Goal: Information Seeking & Learning: Learn about a topic

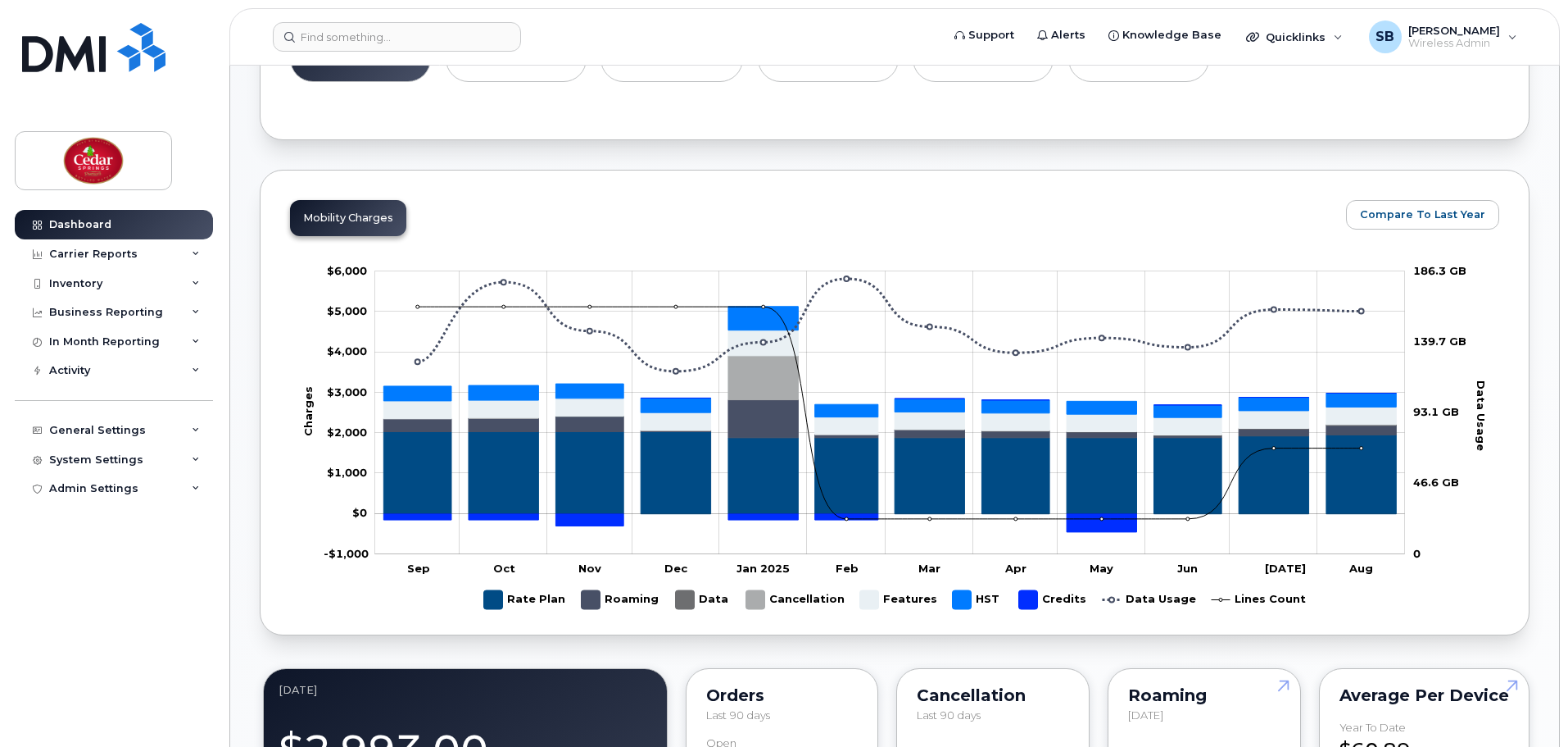
scroll to position [737, 0]
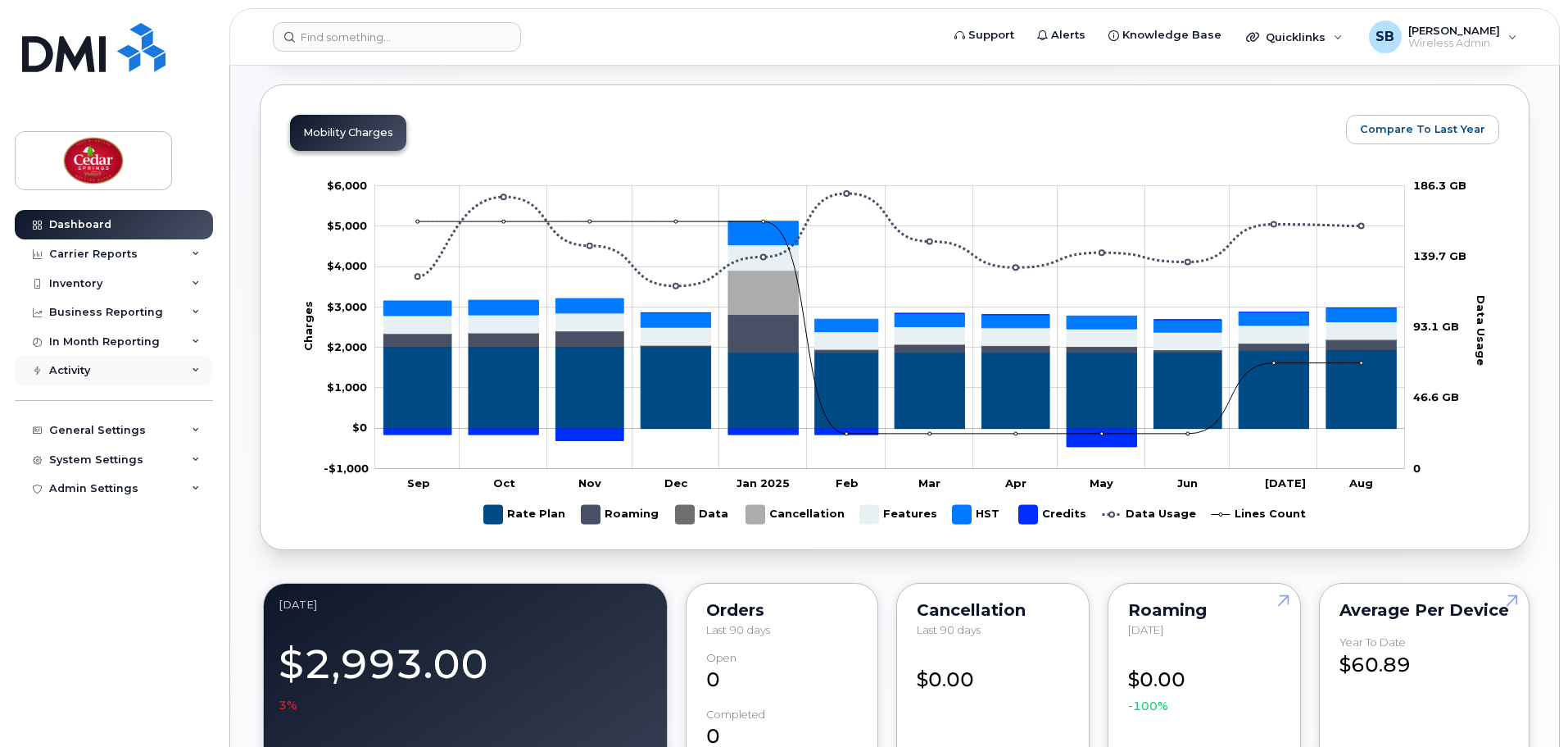
click at [141, 378] on div "Activity" at bounding box center [114, 369] width 198 height 29
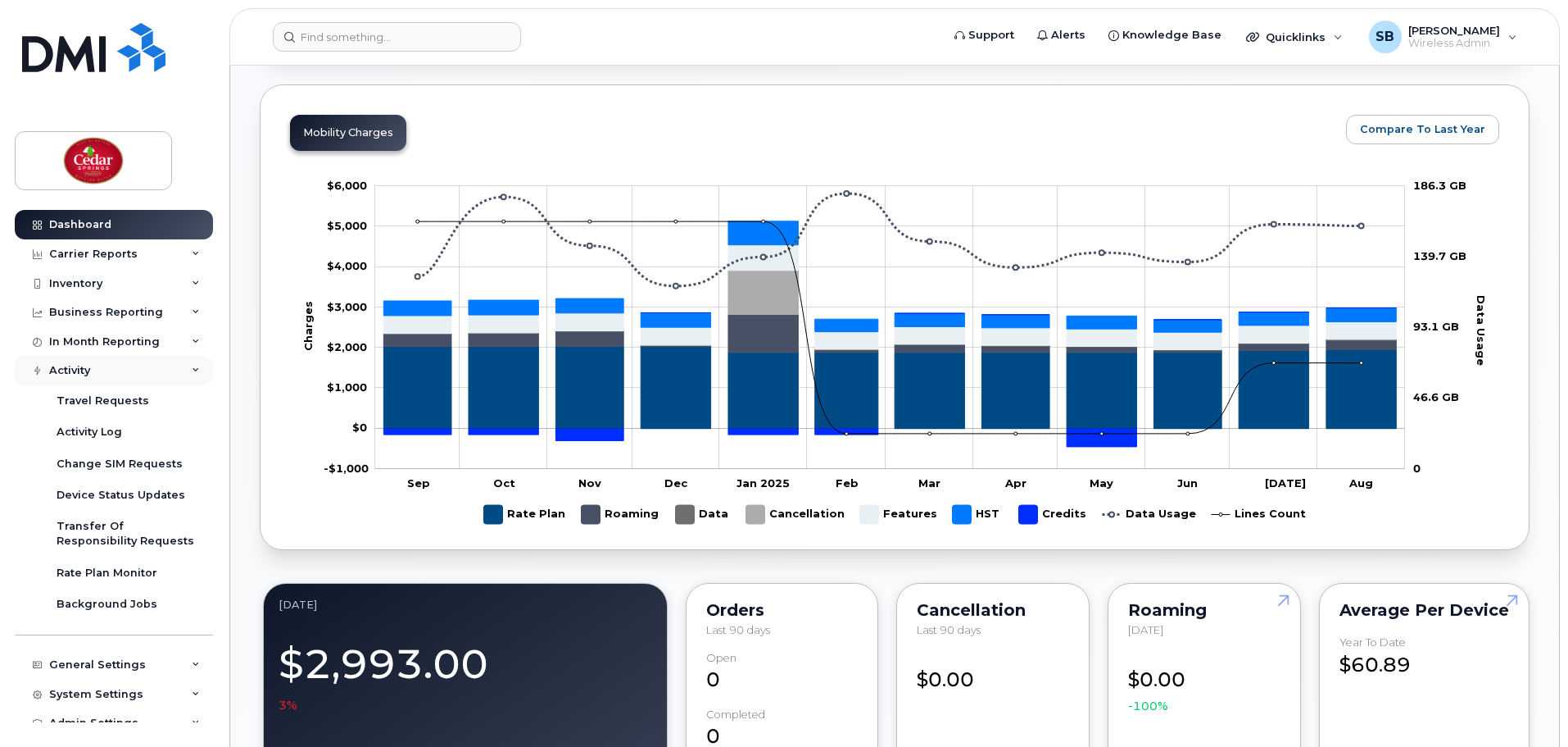
click at [142, 378] on div "Activity" at bounding box center [114, 369] width 198 height 29
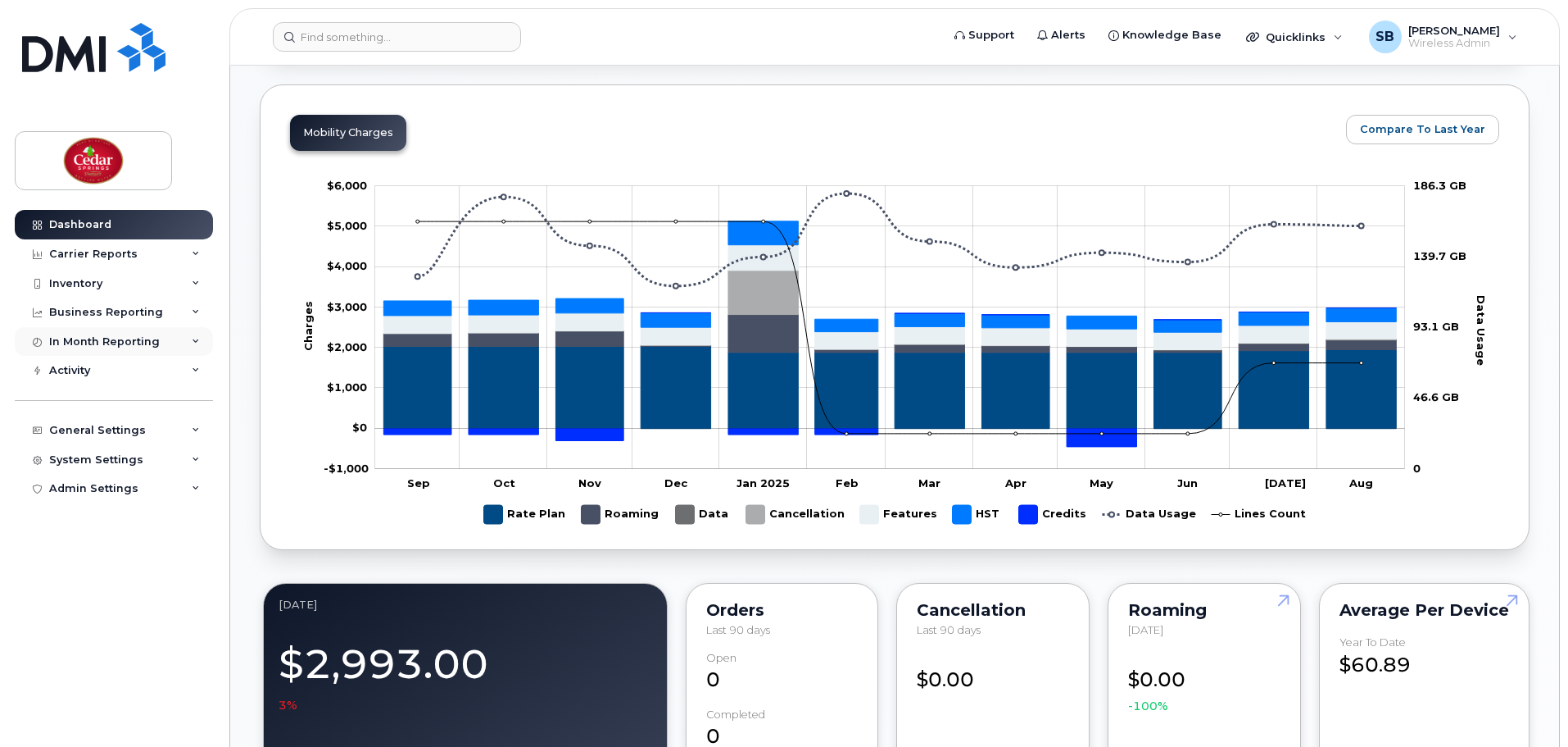
click at [141, 345] on div "In Month Reporting" at bounding box center [104, 341] width 110 height 13
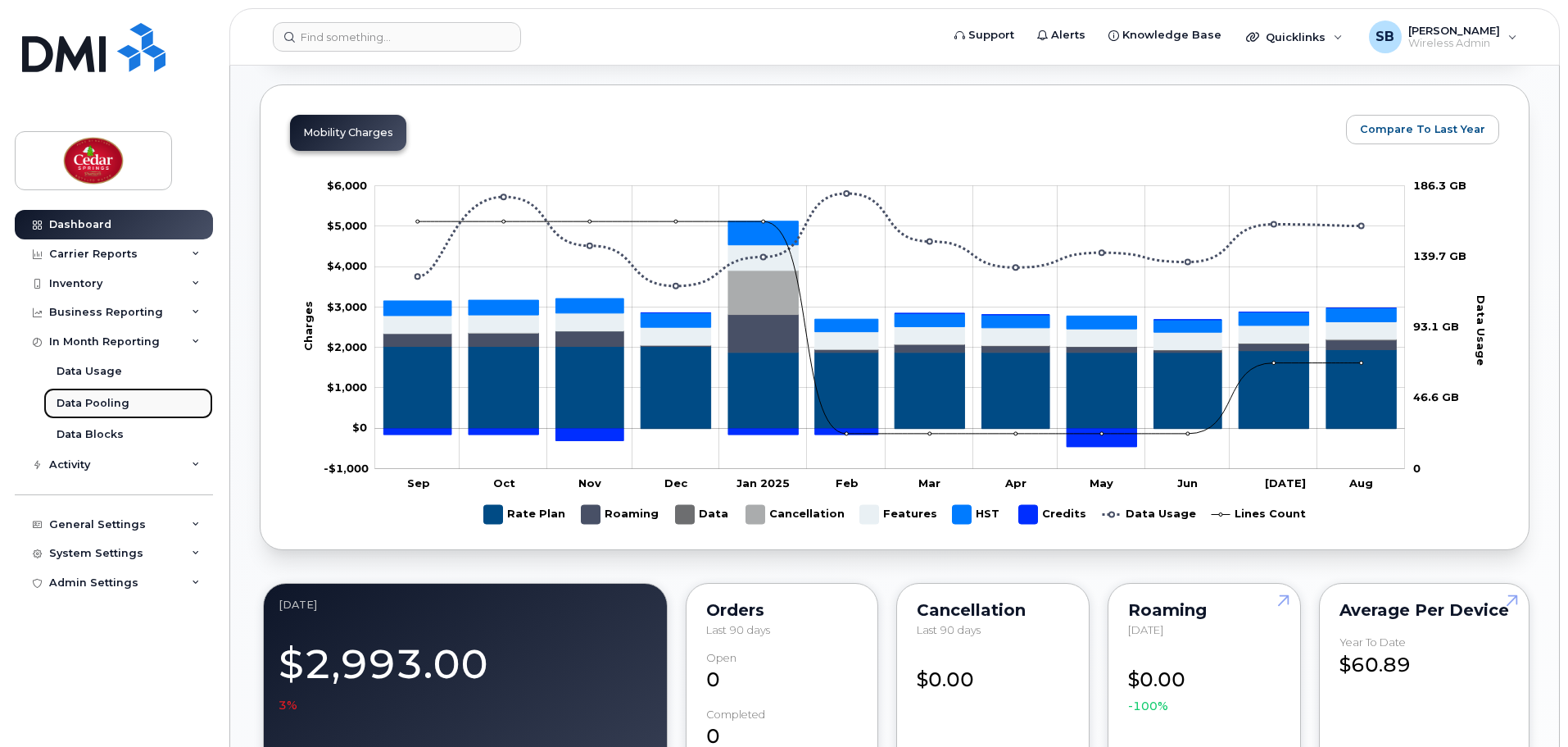
click at [129, 405] on link "Data Pooling" at bounding box center [128, 402] width 170 height 31
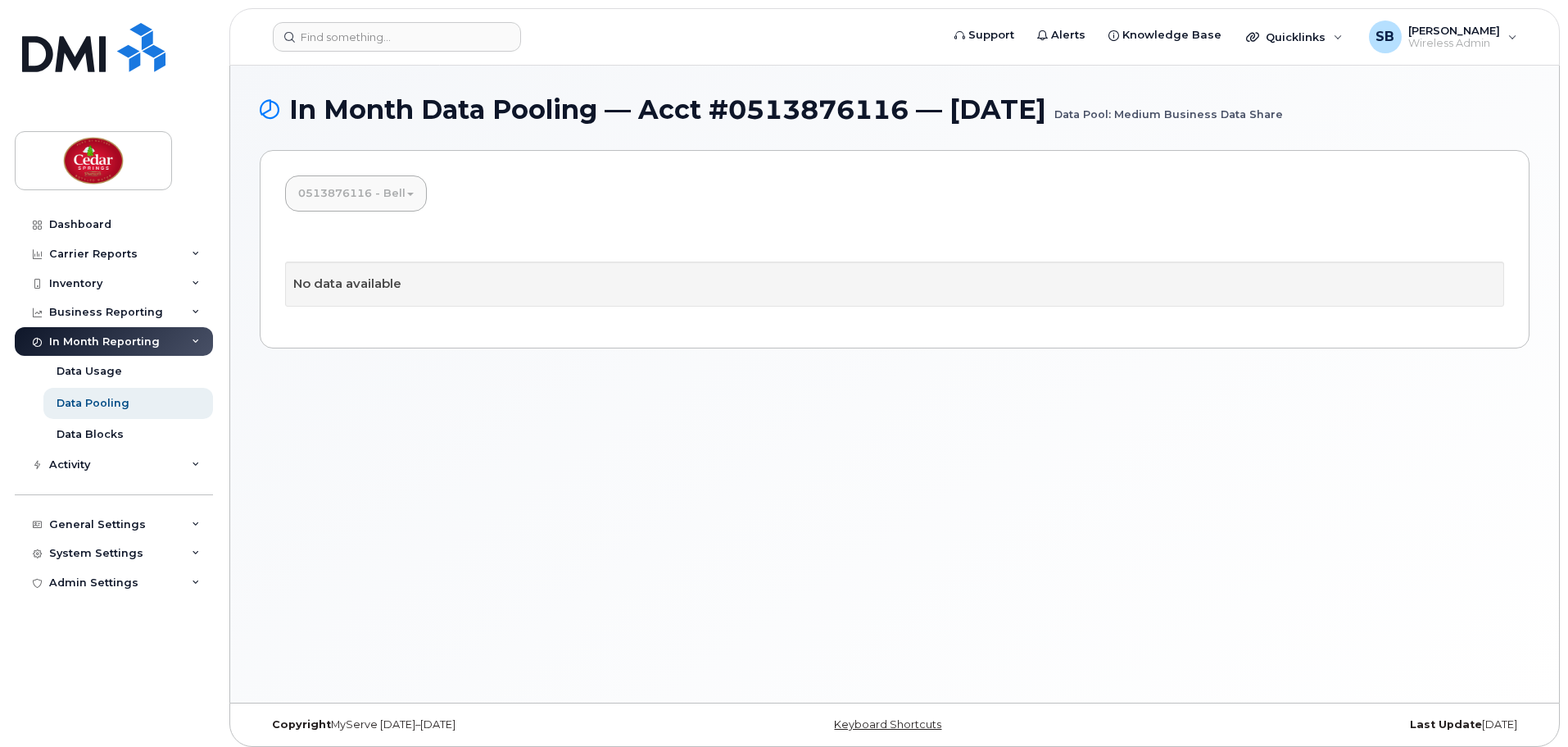
click at [401, 193] on link "0513876116 - Bell" at bounding box center [355, 193] width 141 height 36
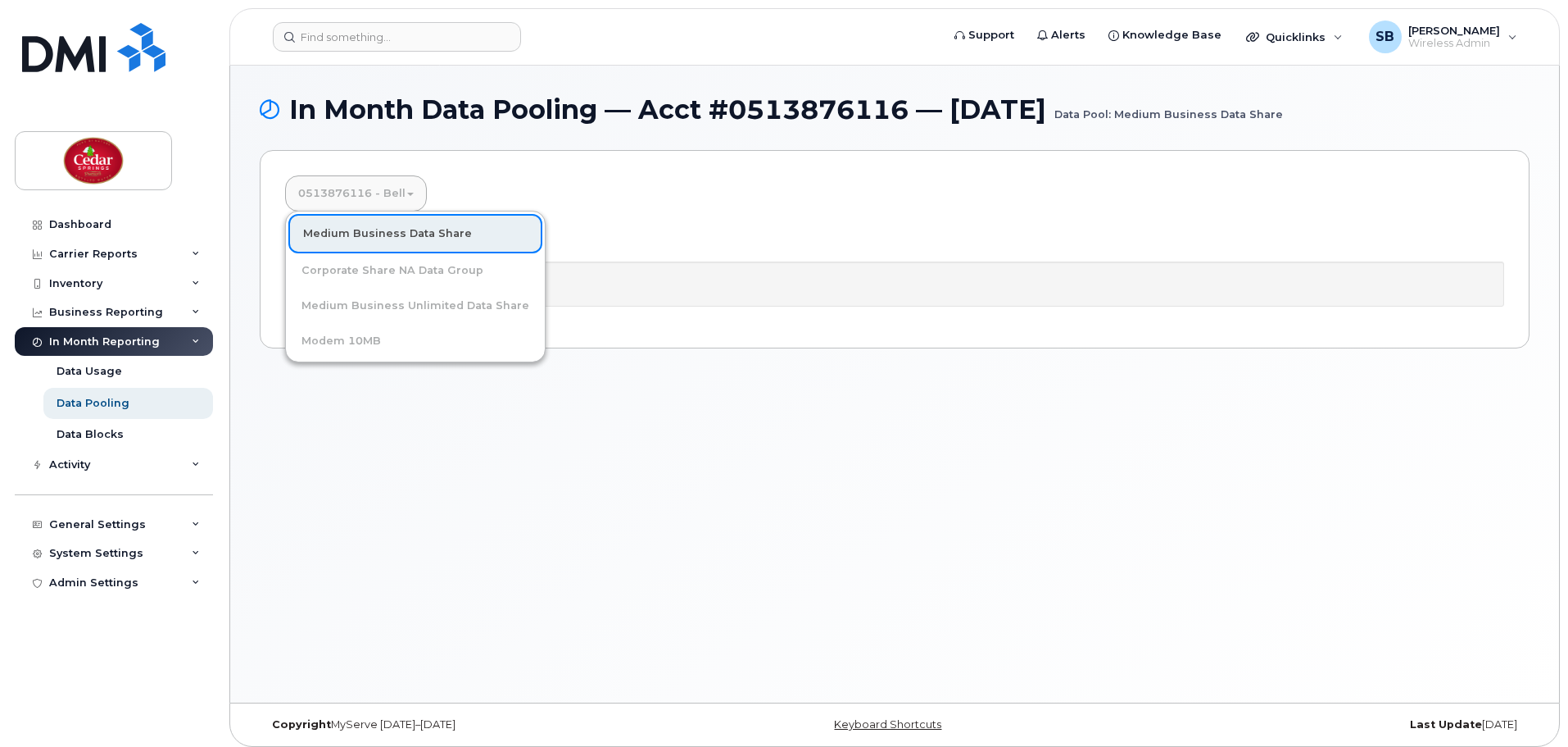
click at [404, 186] on link "0513876116 - Bell" at bounding box center [355, 193] width 141 height 36
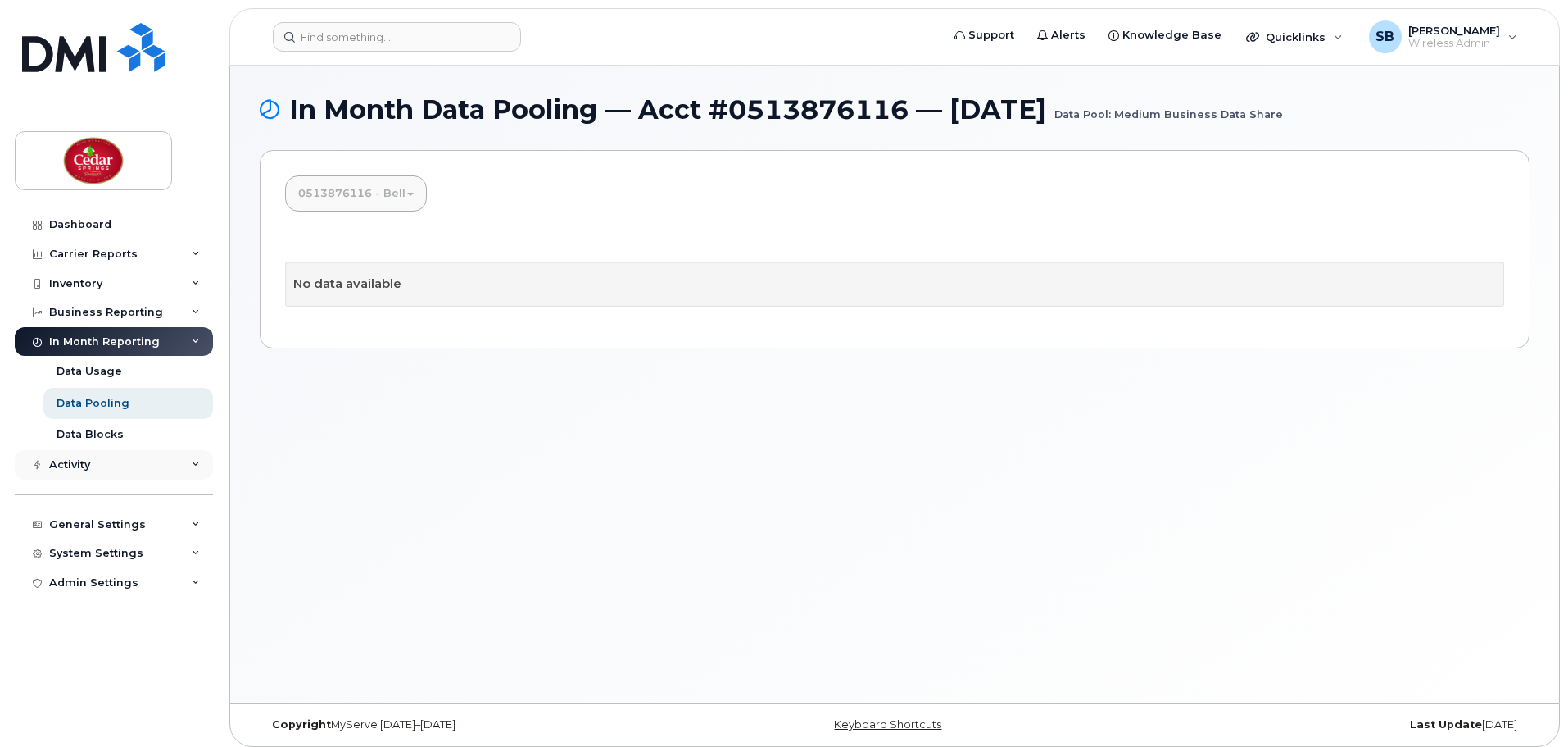
click at [88, 464] on div "Activity" at bounding box center [69, 465] width 41 height 13
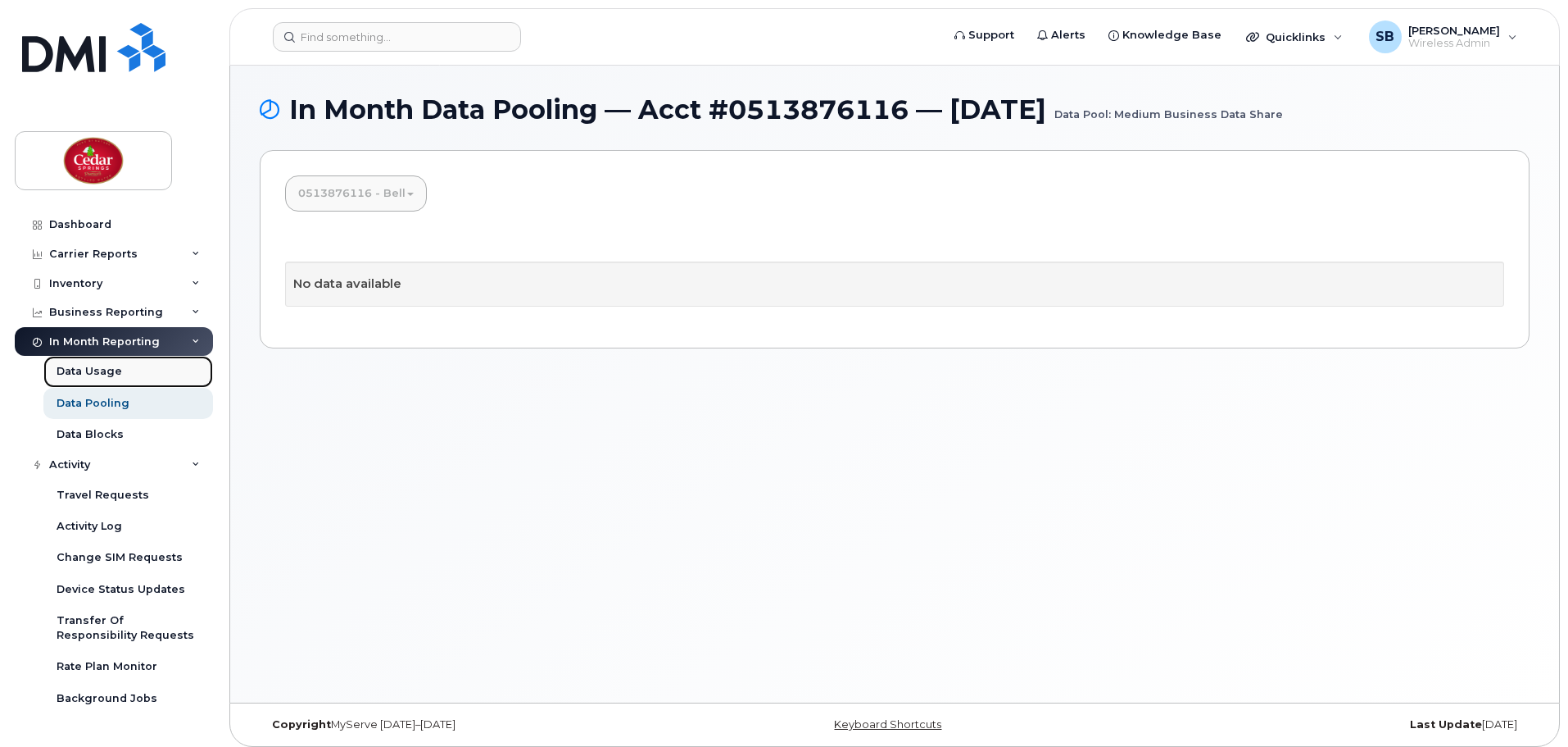
click at [109, 385] on link "Data Usage" at bounding box center [128, 370] width 170 height 31
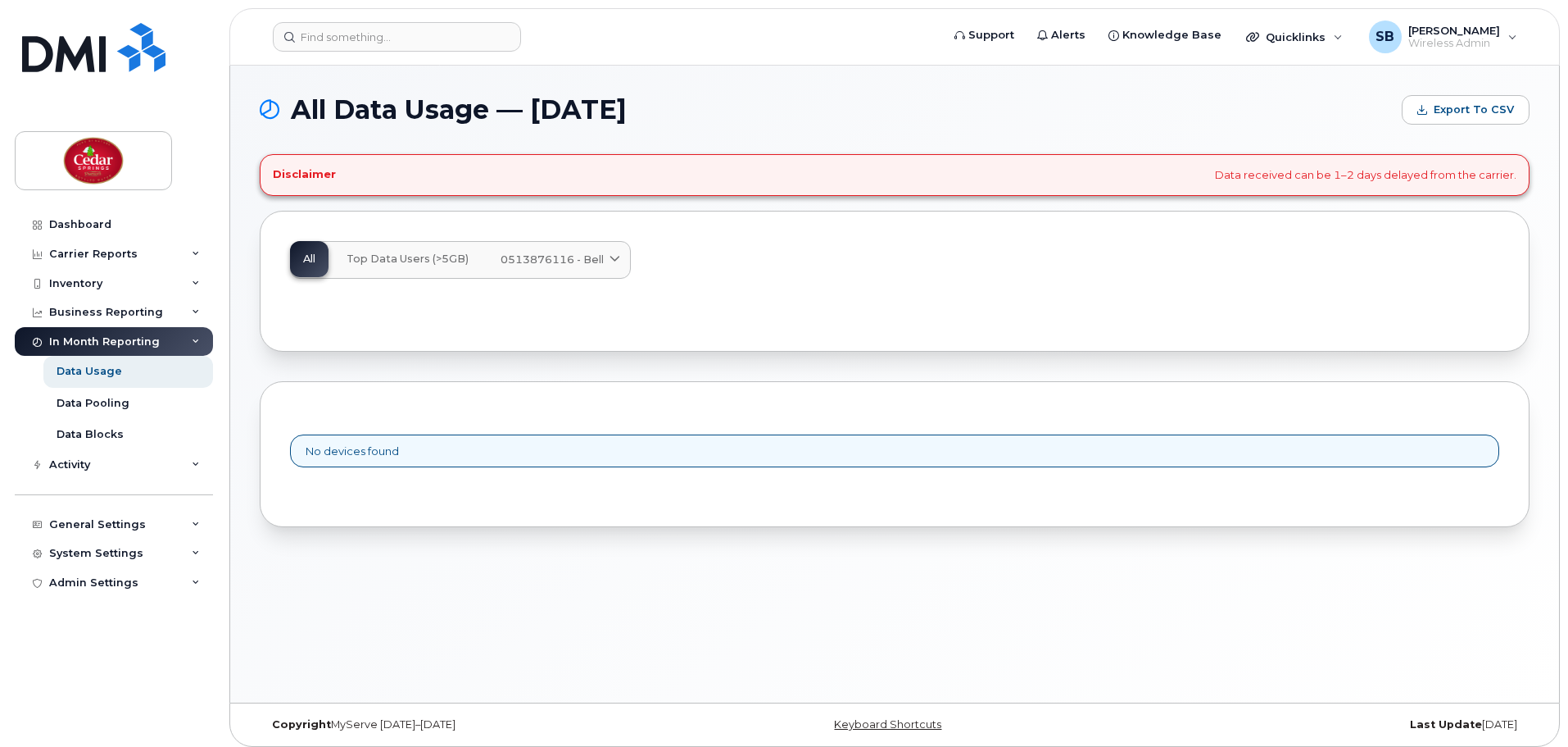
click at [613, 262] on icon at bounding box center [615, 259] width 11 height 11
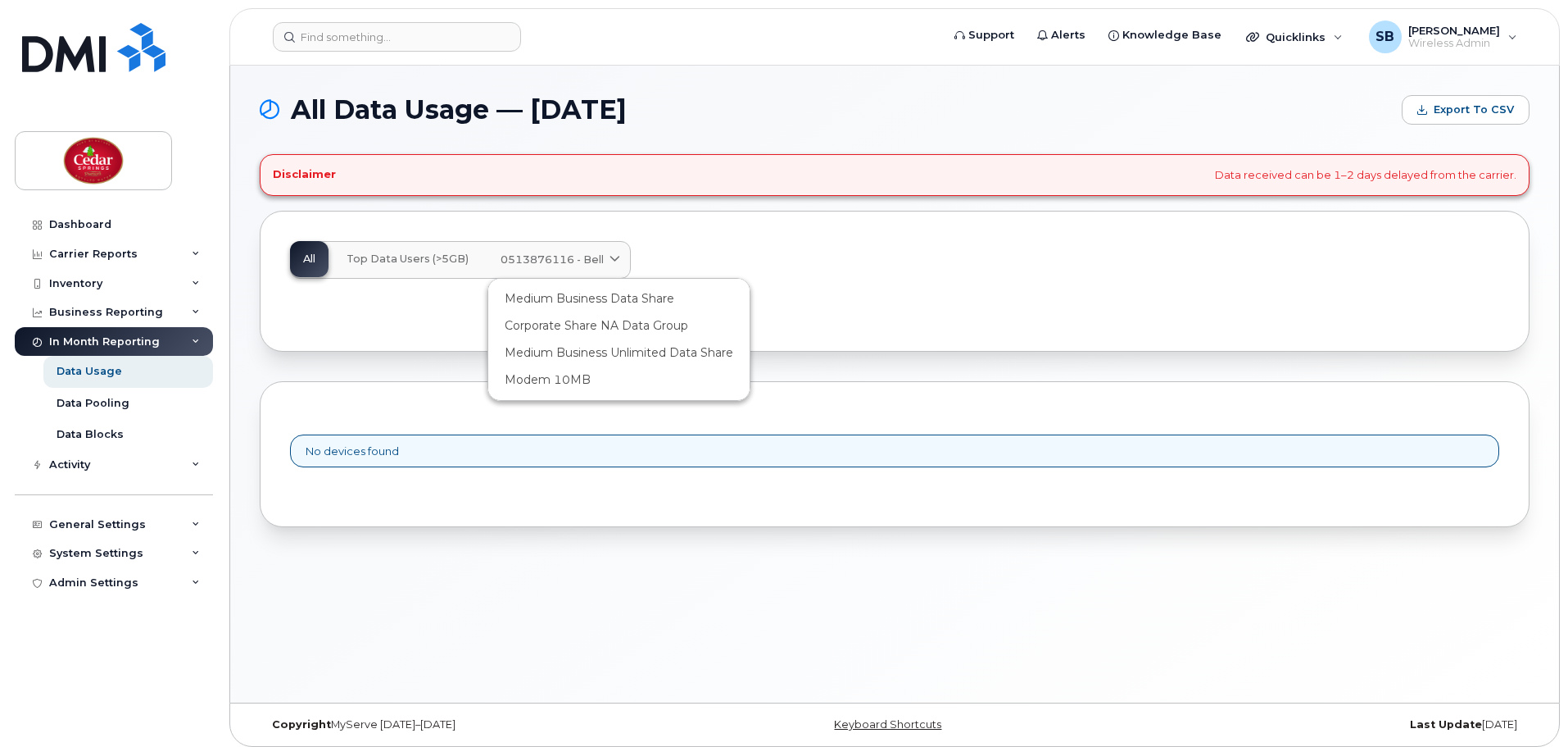
click at [655, 253] on div "All Top Data Users (>5GB) 0513876116 - Bell Medium Business Data Share Corporat…" at bounding box center [894, 260] width 1209 height 37
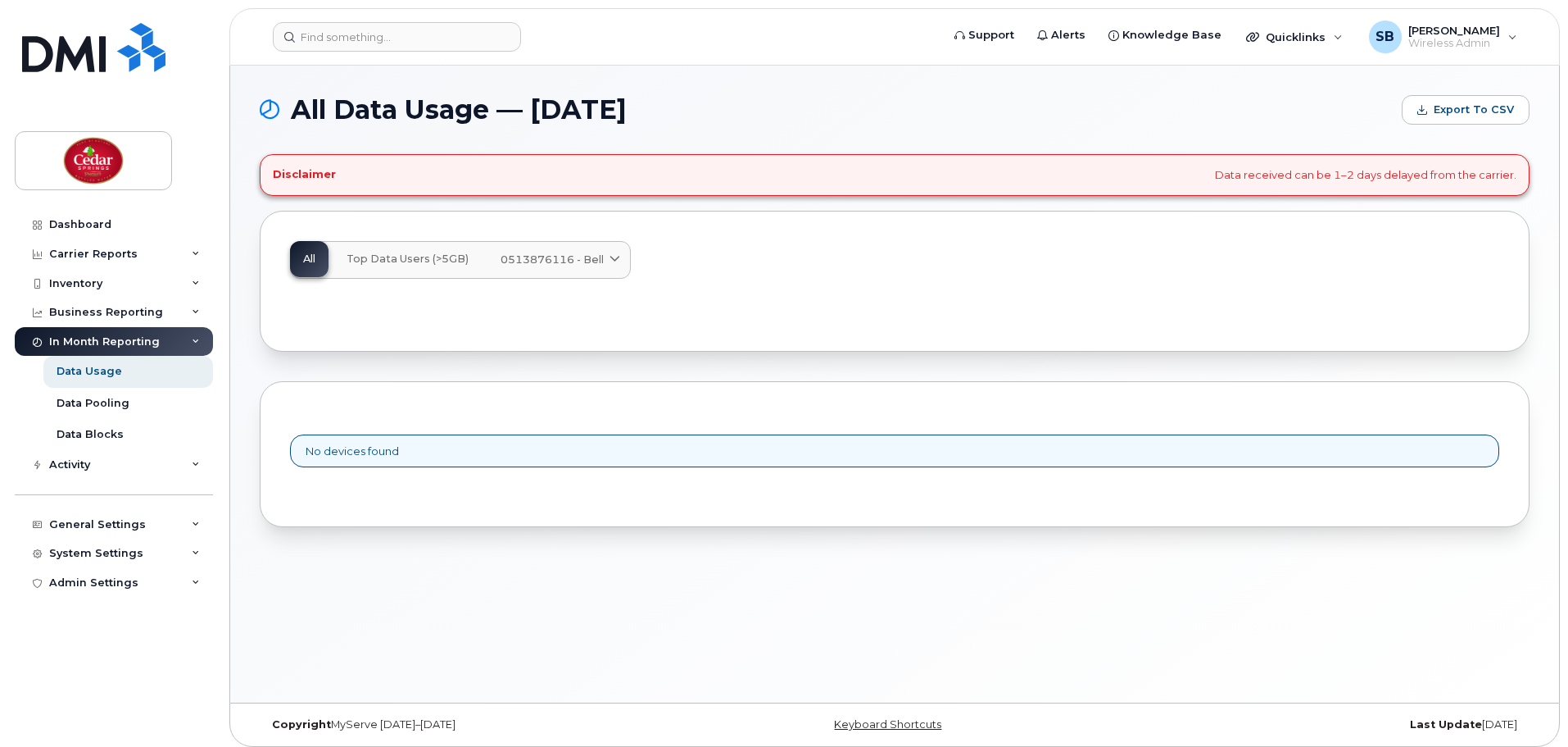
drag, startPoint x: 319, startPoint y: 258, endPoint x: 434, endPoint y: 262, distance: 115.1
click at [434, 262] on div "All Top Data Users (>5GB) 0513876116 - Bell Medium Business Data Share Corporat…" at bounding box center [460, 260] width 341 height 37
click at [112, 250] on div "Carrier Reports" at bounding box center [93, 254] width 88 height 13
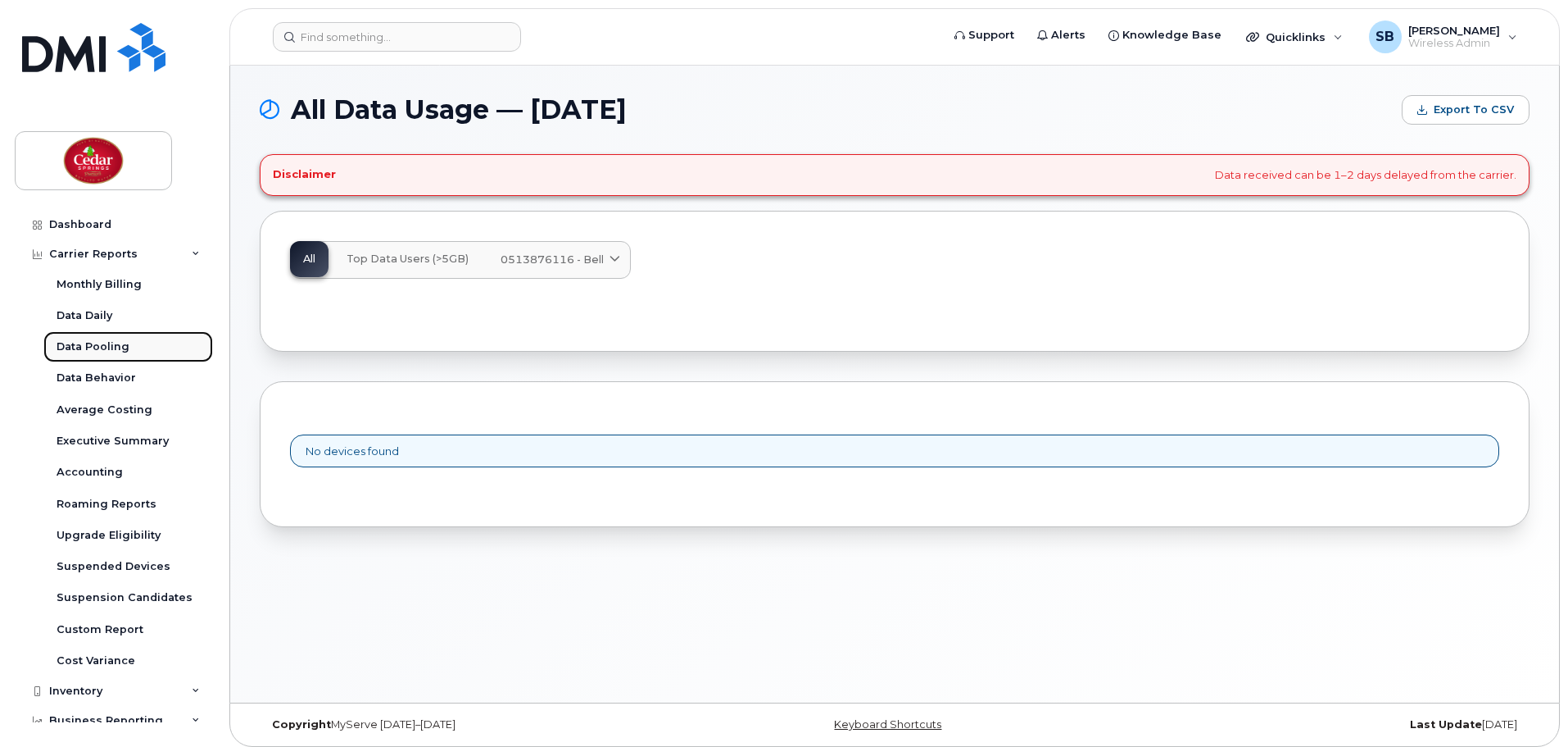
click at [109, 338] on link "Data Pooling" at bounding box center [128, 346] width 170 height 31
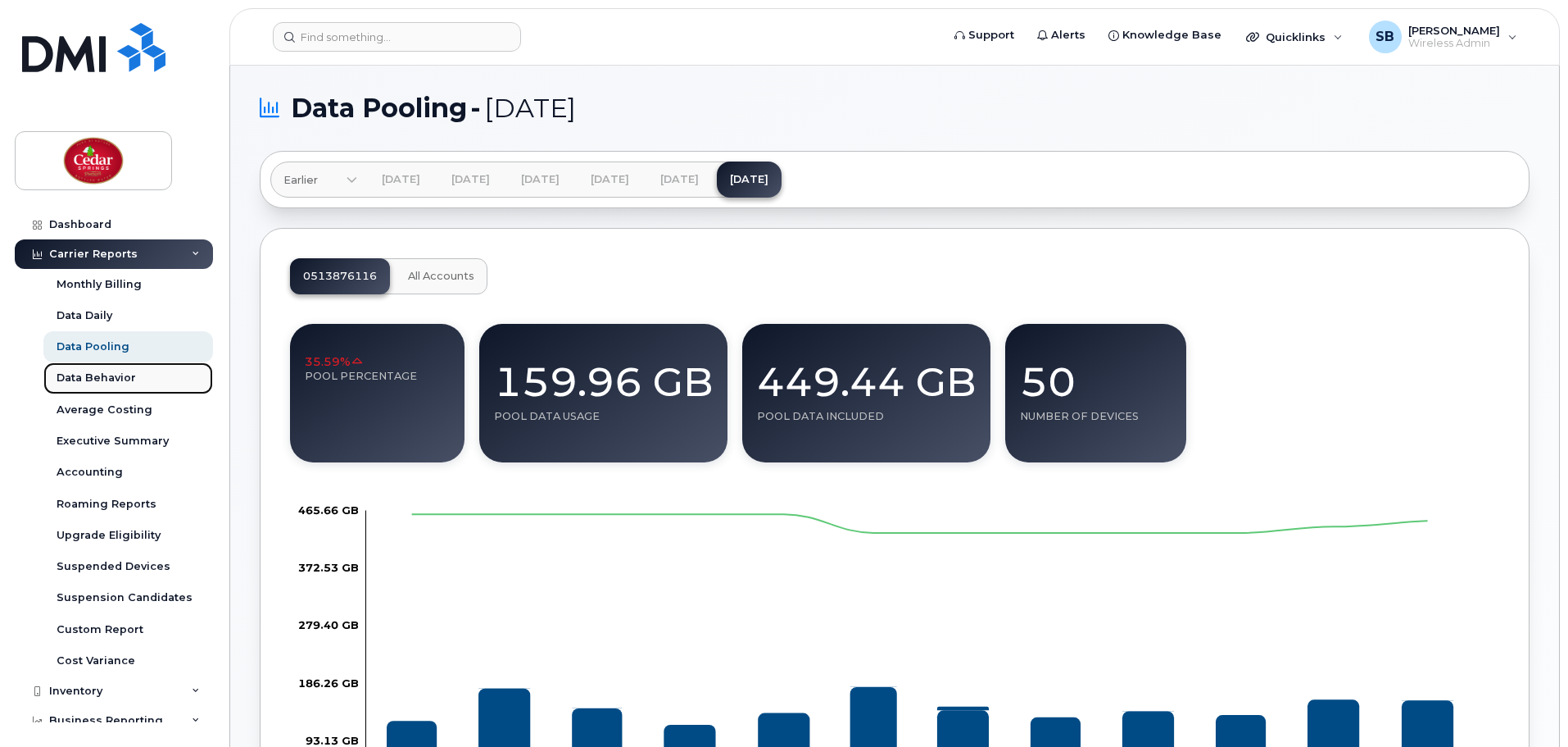
click at [132, 375] on div "Data Behavior" at bounding box center [96, 378] width 79 height 15
